Goal: Information Seeking & Learning: Learn about a topic

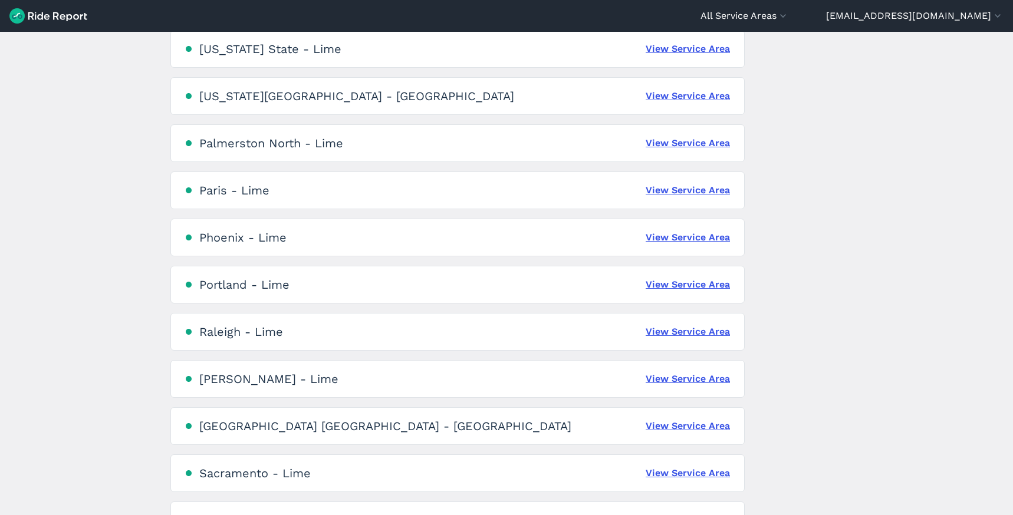
scroll to position [1879, 0]
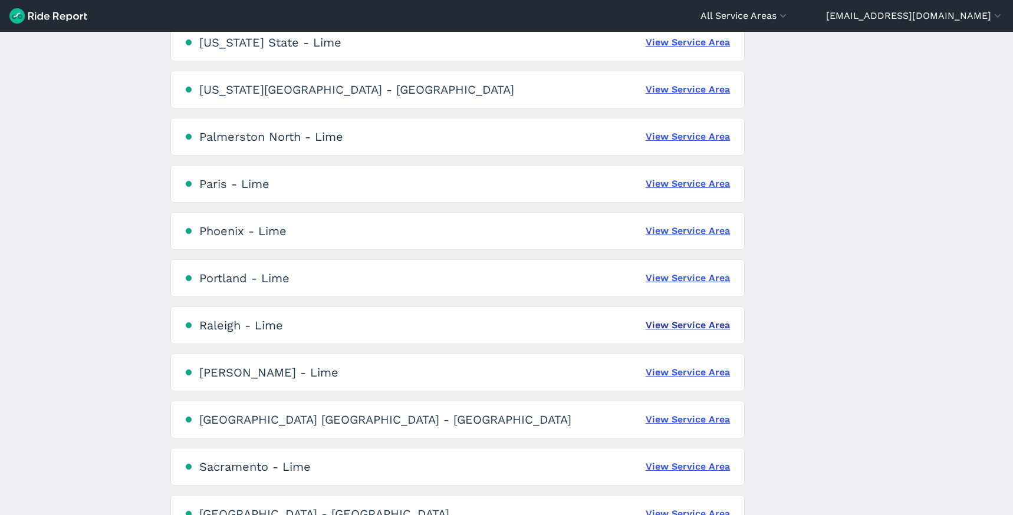
click at [705, 320] on link "View Service Area" at bounding box center [688, 325] width 84 height 14
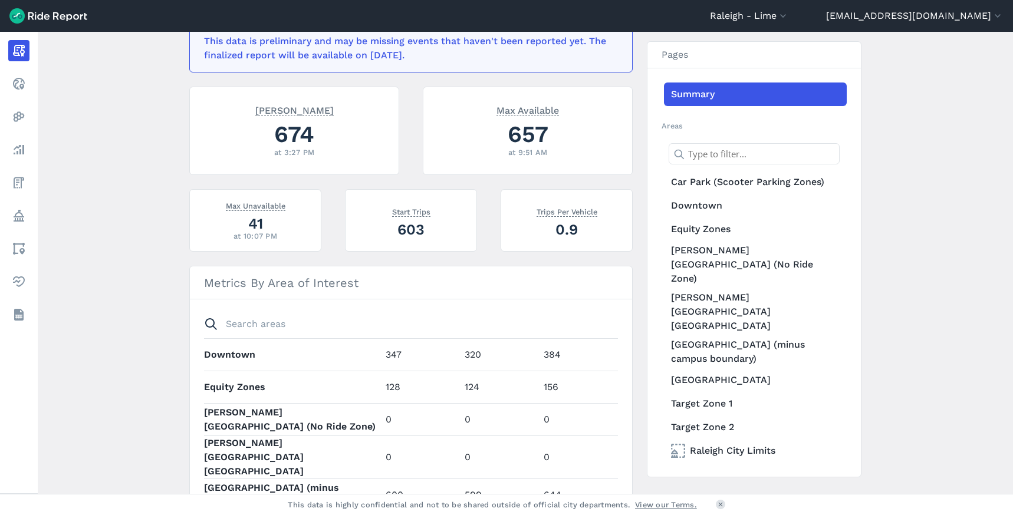
scroll to position [88, 0]
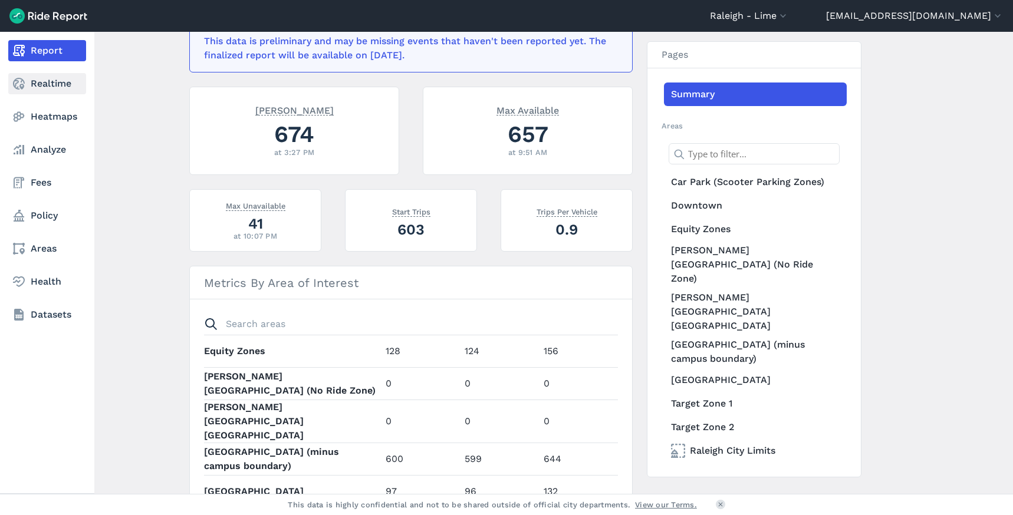
click at [31, 87] on link "Realtime" at bounding box center [47, 83] width 78 height 21
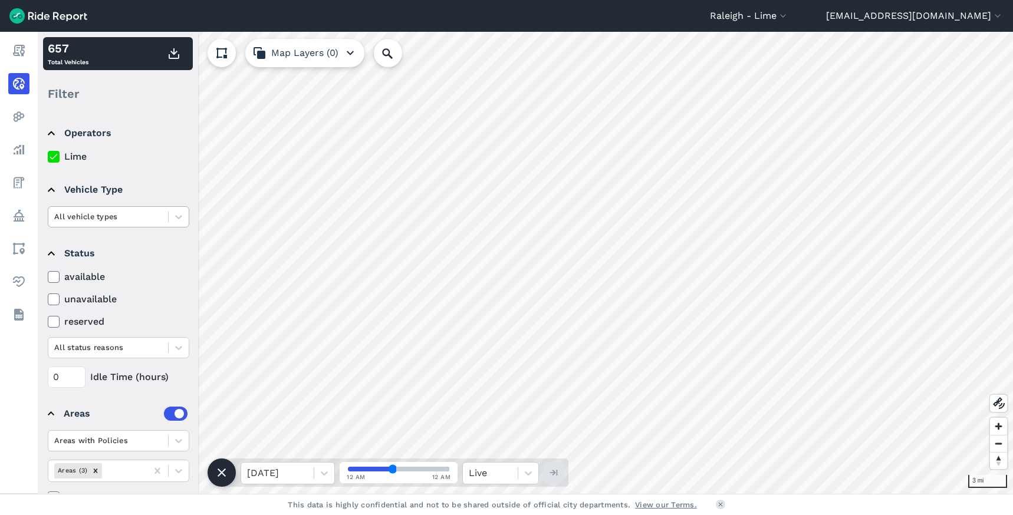
click at [139, 213] on div at bounding box center [108, 217] width 108 height 14
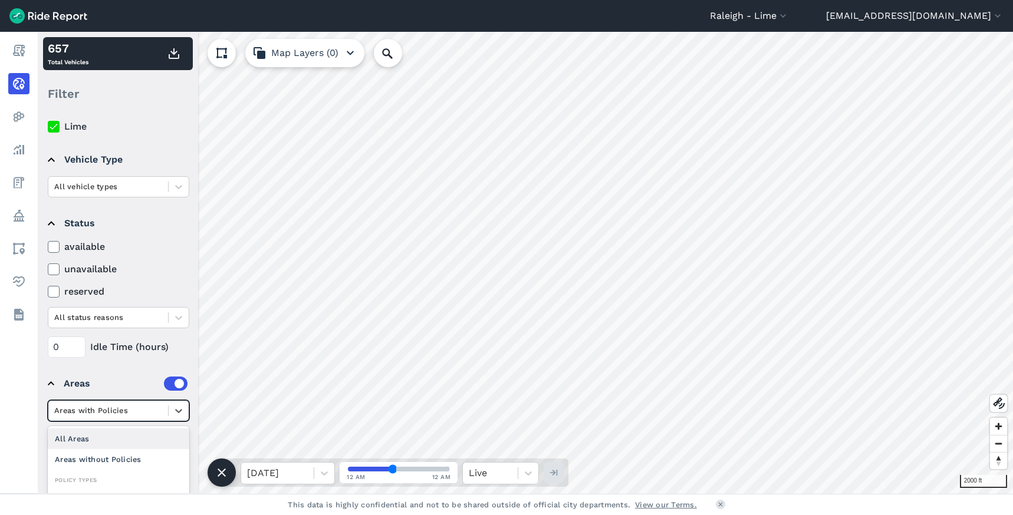
click at [103, 413] on div at bounding box center [108, 411] width 108 height 14
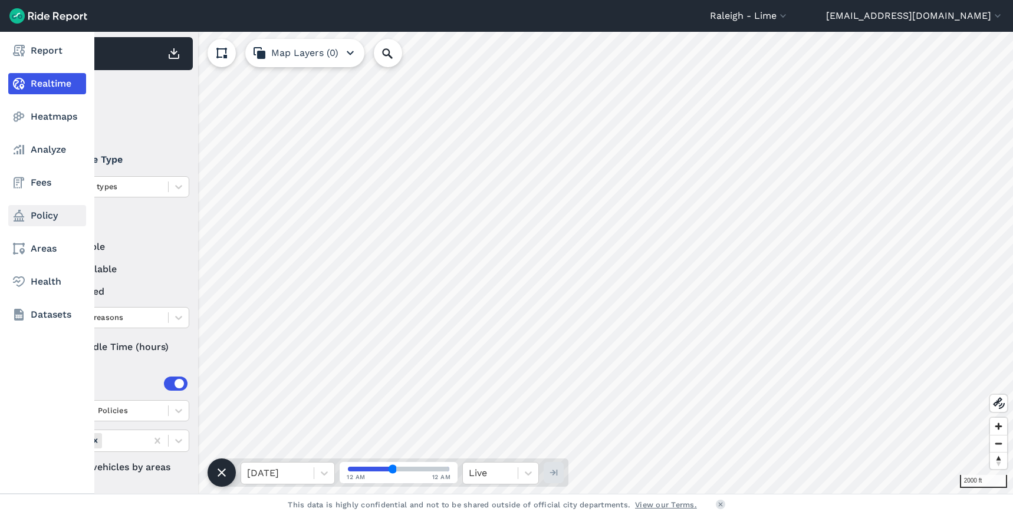
click at [37, 213] on link "Policy" at bounding box center [47, 215] width 78 height 21
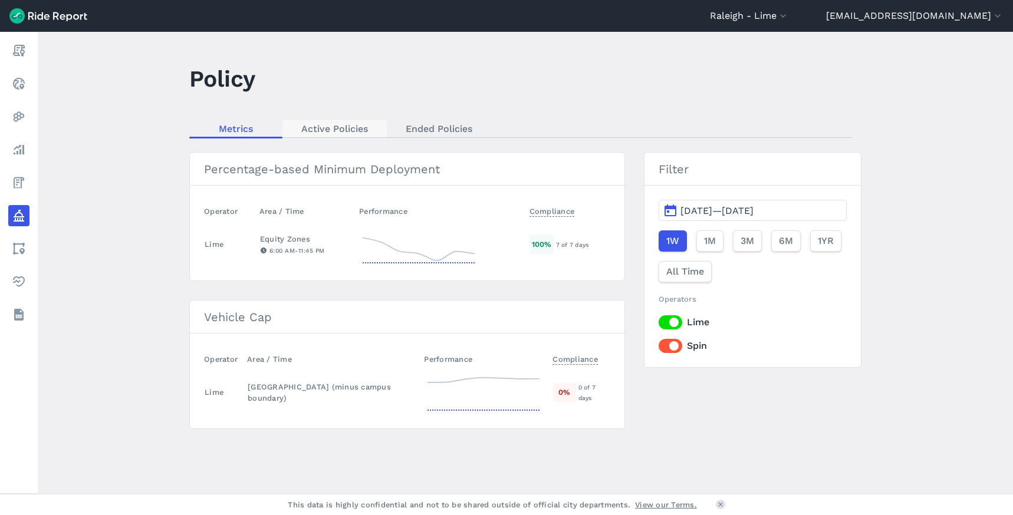
click at [337, 132] on link "Active Policies" at bounding box center [334, 129] width 104 height 18
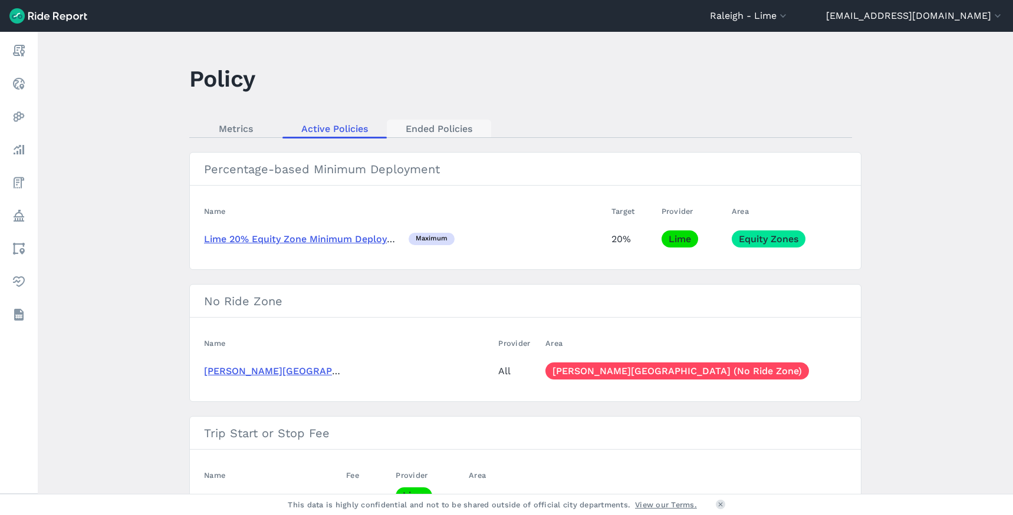
click at [448, 127] on link "Ended Policies" at bounding box center [439, 129] width 104 height 18
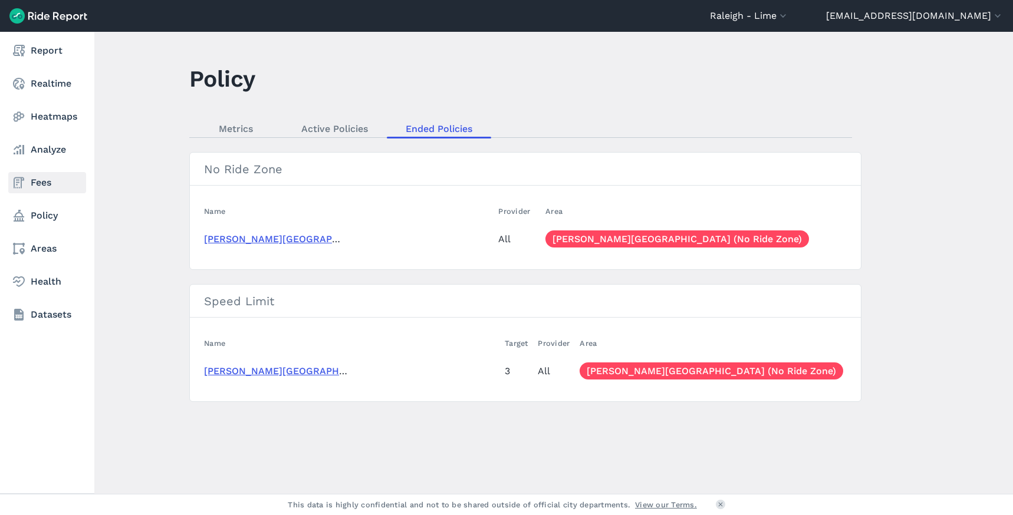
click at [44, 188] on link "Fees" at bounding box center [47, 182] width 78 height 21
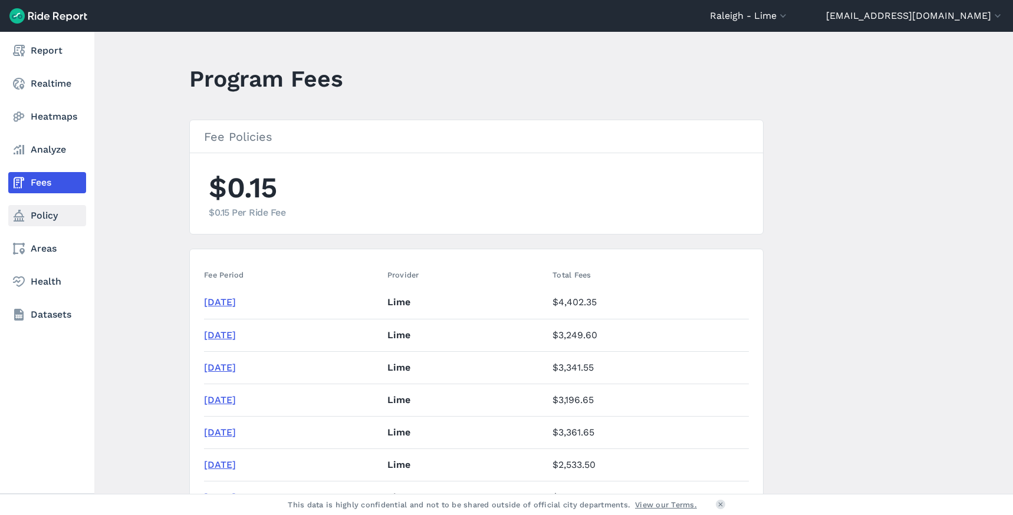
click at [31, 219] on link "Policy" at bounding box center [47, 215] width 78 height 21
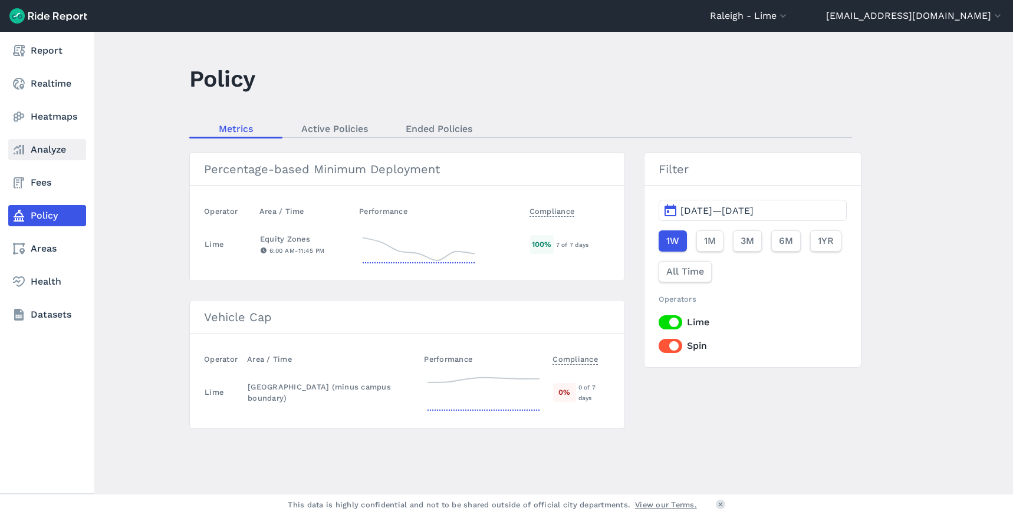
click at [51, 149] on link "Analyze" at bounding box center [47, 149] width 78 height 21
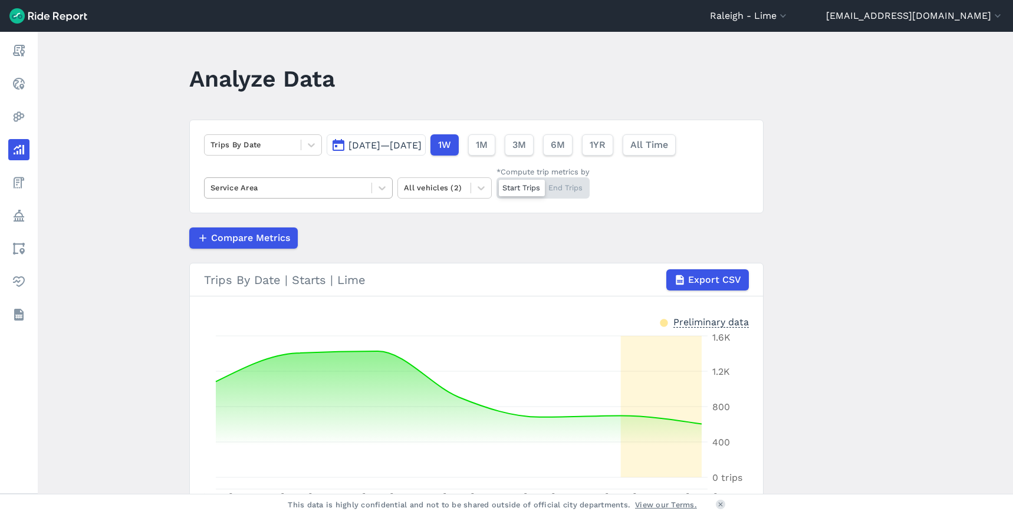
click at [290, 189] on div at bounding box center [288, 188] width 155 height 14
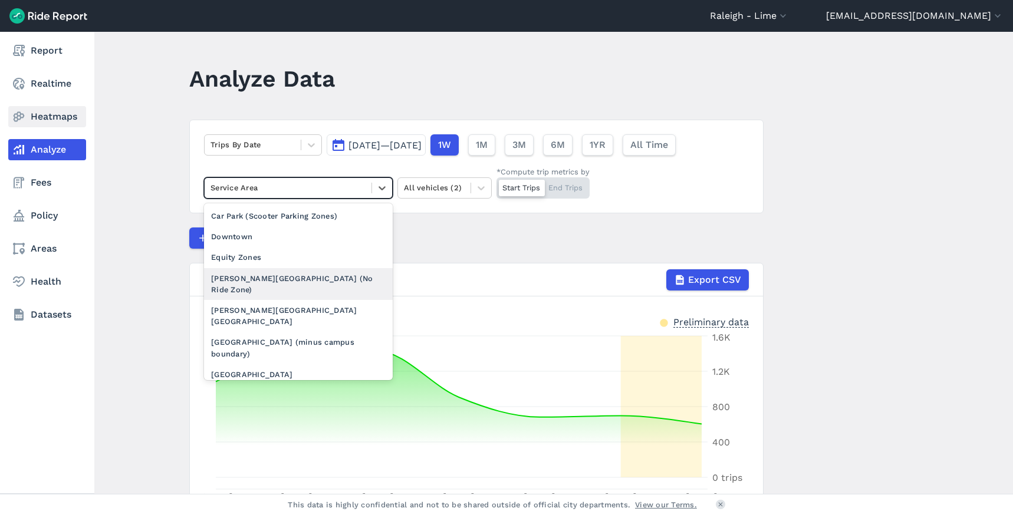
click at [21, 114] on use at bounding box center [19, 117] width 11 height 10
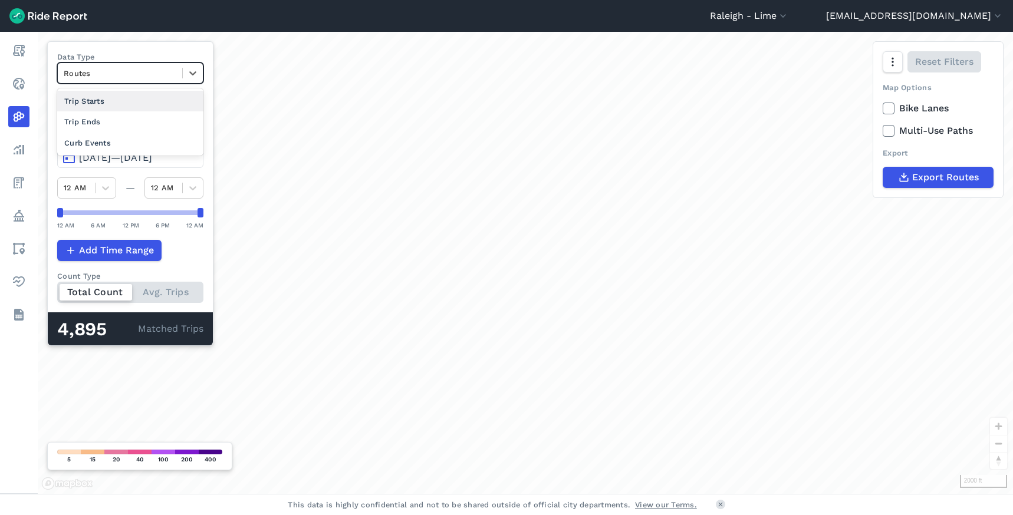
click at [130, 70] on div at bounding box center [120, 74] width 113 height 14
click at [96, 50] on div "Data Type option Trip Starts focused, 1 of 4. 3 results available. Use Up and D…" at bounding box center [130, 193] width 166 height 305
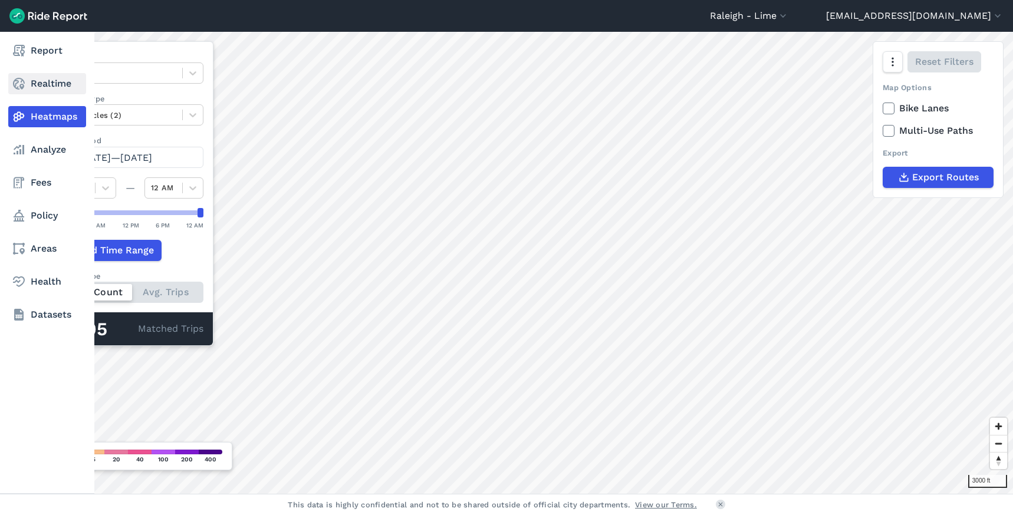
click at [37, 80] on link "Realtime" at bounding box center [47, 83] width 78 height 21
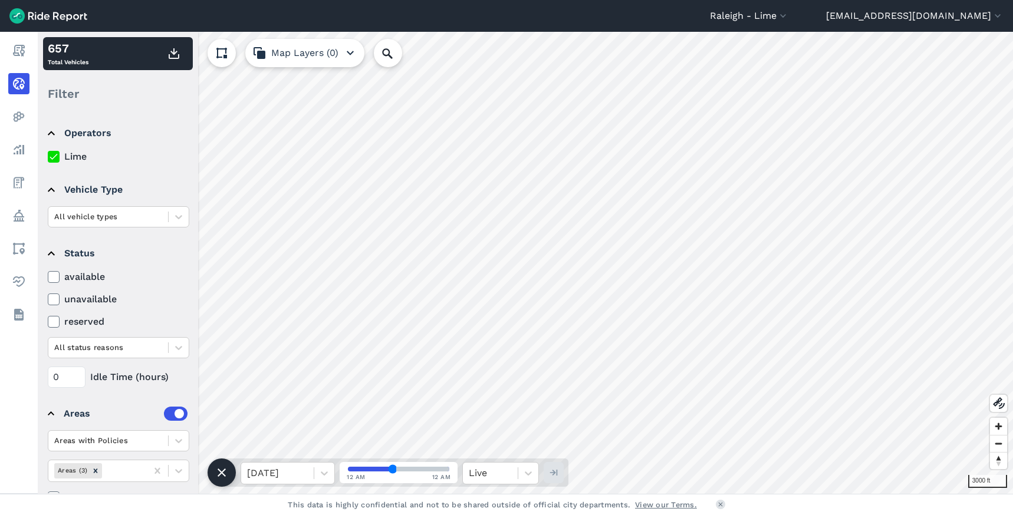
scroll to position [30, 0]
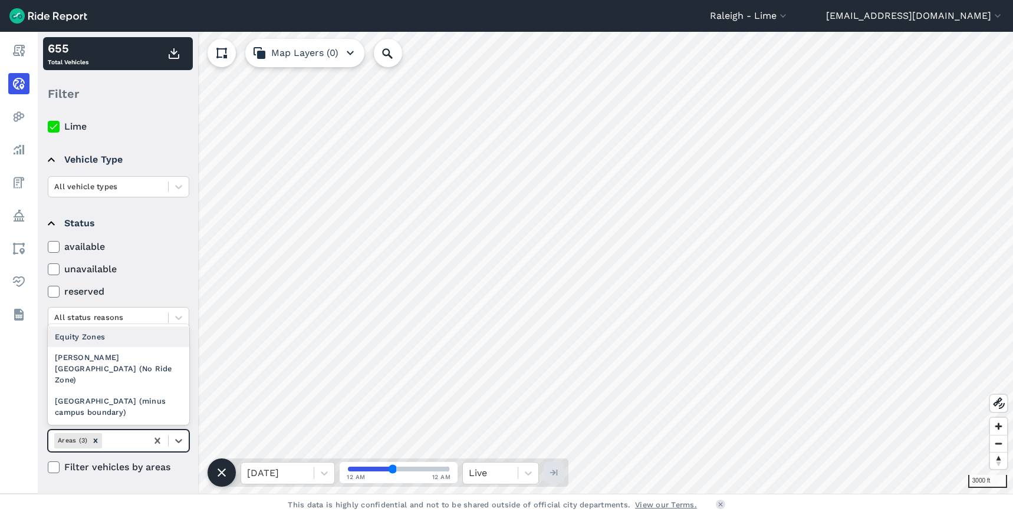
click at [140, 445] on div "Areas (3)" at bounding box center [97, 440] width 98 height 19
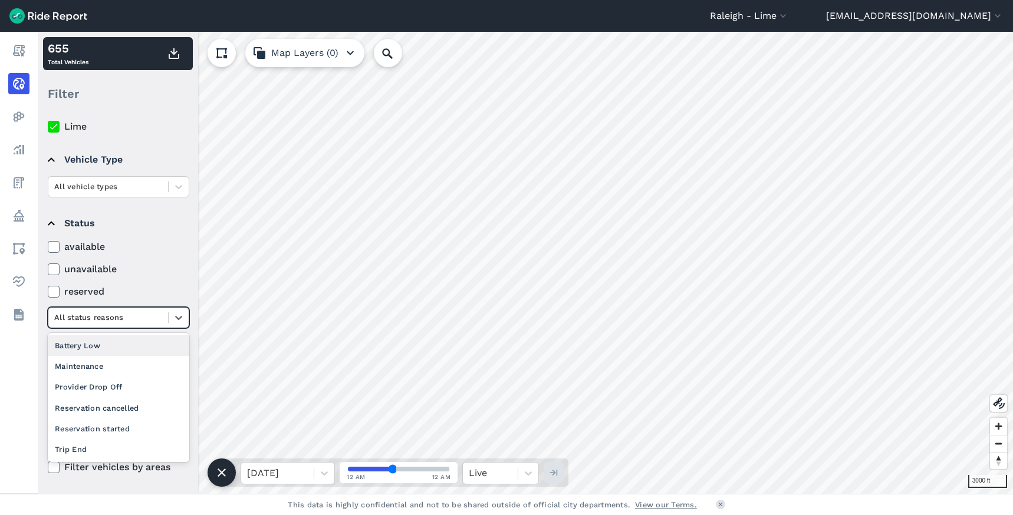
click at [136, 323] on div at bounding box center [108, 318] width 108 height 14
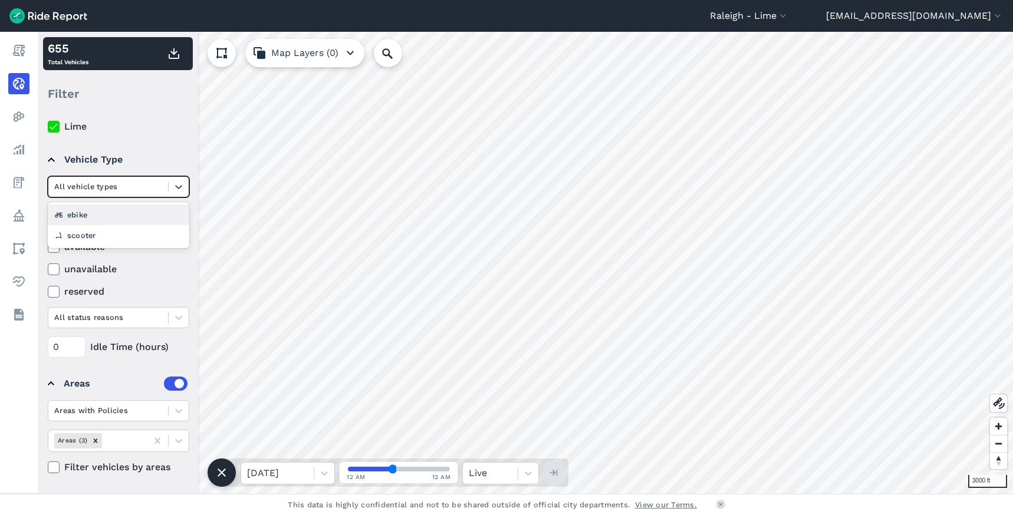
click at [132, 195] on div "All vehicle types" at bounding box center [108, 187] width 120 height 18
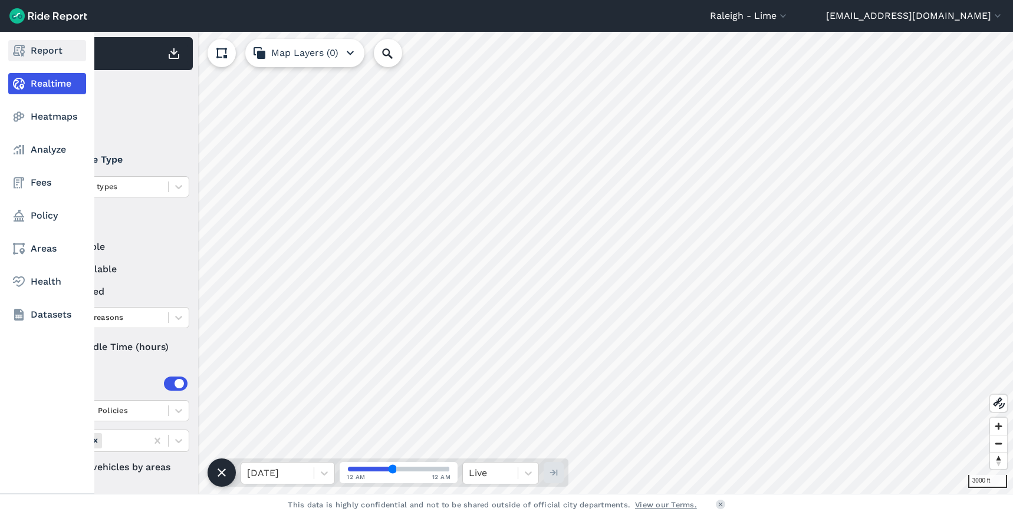
click at [40, 59] on link "Report" at bounding box center [47, 50] width 78 height 21
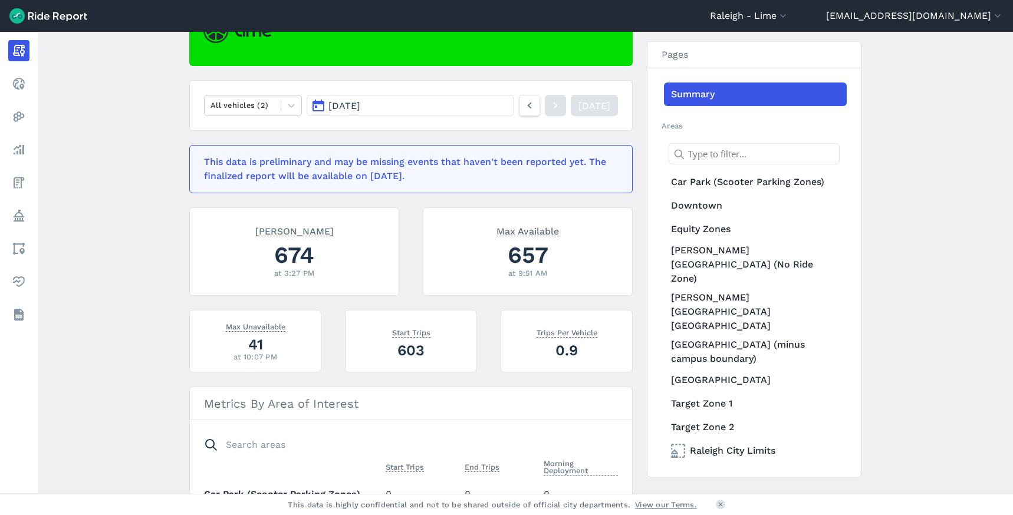
scroll to position [308, 0]
